Goal: Transaction & Acquisition: Obtain resource

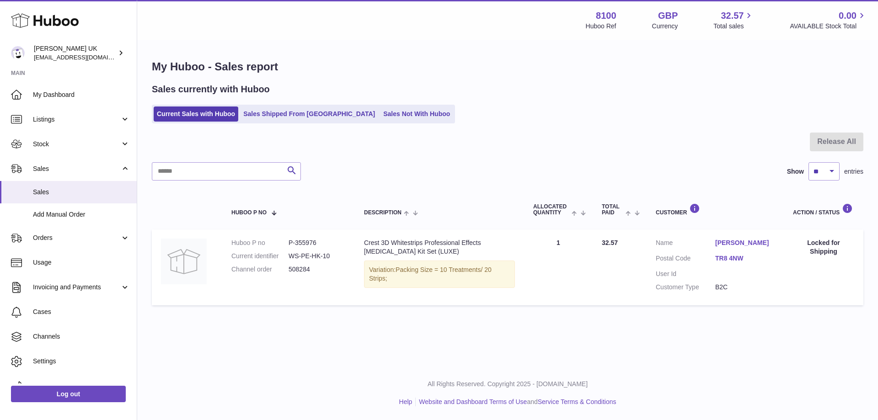
drag, startPoint x: 59, startPoint y: 142, endPoint x: 82, endPoint y: 170, distance: 36.6
click at [59, 143] on span "Stock" at bounding box center [76, 144] width 87 height 9
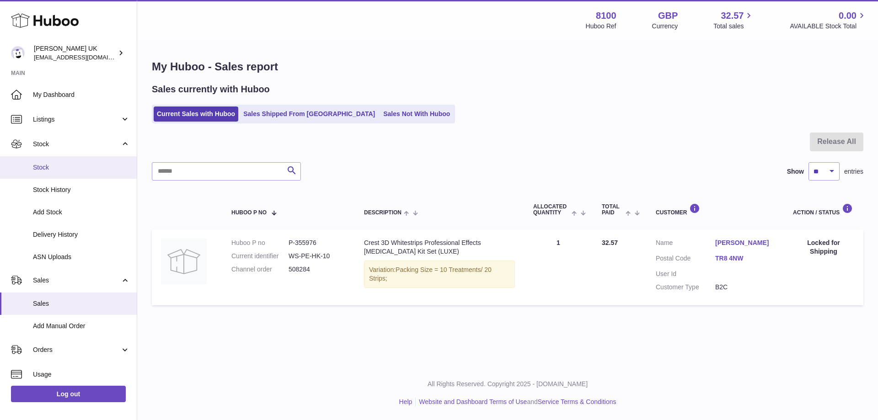
click at [64, 170] on span "Stock" at bounding box center [81, 167] width 97 height 9
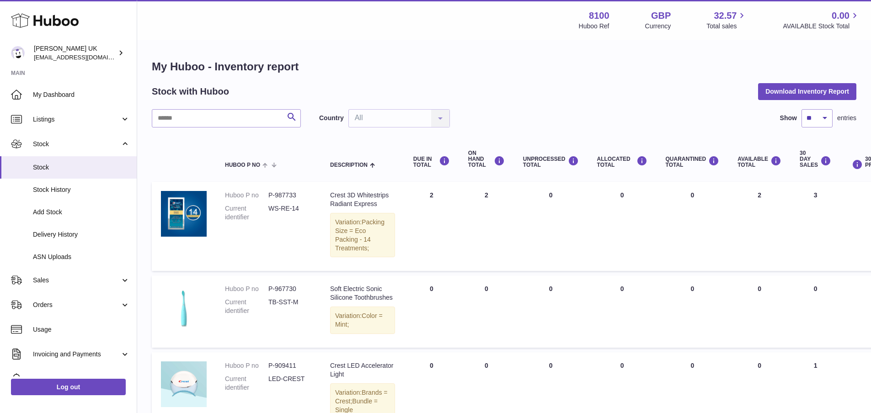
click at [802, 86] on button "Download Inventory Report" at bounding box center [807, 91] width 98 height 16
click at [43, 235] on span "Delivery History" at bounding box center [81, 234] width 97 height 9
